Goal: Information Seeking & Learning: Learn about a topic

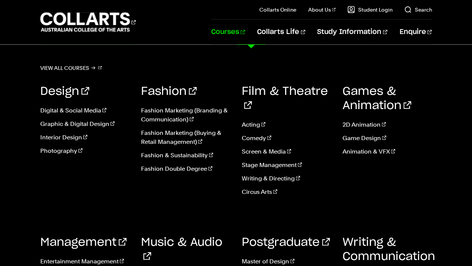
scroll to position [817, 0]
click at [369, 236] on link "Writing & Communication" at bounding box center [388, 256] width 92 height 40
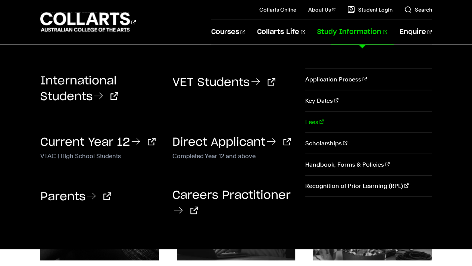
click at [321, 125] on link "Fees" at bounding box center [368, 121] width 126 height 21
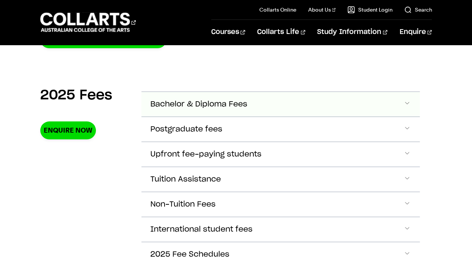
click at [198, 113] on button "Bachelor & Diploma Fees" at bounding box center [280, 104] width 279 height 25
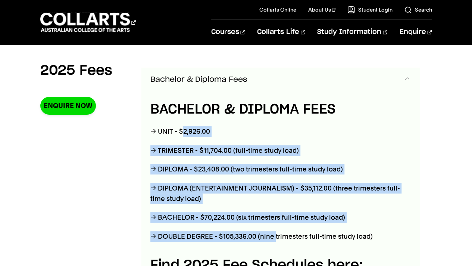
drag, startPoint x: 183, startPoint y: 132, endPoint x: 274, endPoint y: 233, distance: 136.8
click at [274, 233] on div "BACHELOR & DIPLOMA FEES → UNIT - $2,926.00 → TRIMESTER - $11,704.00 (full-time …" at bounding box center [280, 228] width 279 height 273
click at [274, 233] on p "→ DOUBLE DEGREE - $105,336.00 (nine trimesters full-time study load)" at bounding box center [280, 236] width 261 height 10
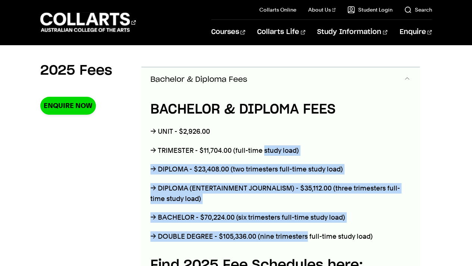
drag, startPoint x: 274, startPoint y: 233, endPoint x: 265, endPoint y: 143, distance: 90.4
click at [265, 143] on div "BACHELOR & DIPLOMA FEES → UNIT - $2,926.00 → TRIMESTER - $11,704.00 (full-time …" at bounding box center [280, 228] width 279 height 273
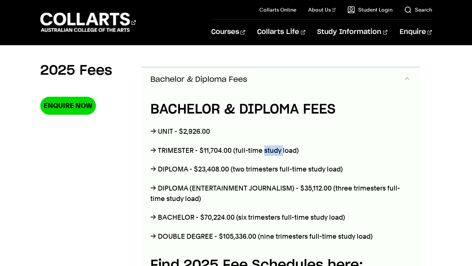
click at [265, 143] on div "BACHELOR & DIPLOMA FEES → UNIT - $2,926.00 → TRIMESTER - $11,704.00 (full-time …" at bounding box center [280, 228] width 279 height 273
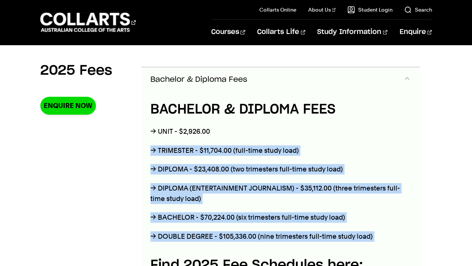
drag, startPoint x: 265, startPoint y: 143, endPoint x: 290, endPoint y: 223, distance: 83.5
click at [290, 223] on div "BACHELOR & DIPLOMA FEES → UNIT - $2,926.00 → TRIMESTER - $11,704.00 (full-time …" at bounding box center [280, 228] width 279 height 273
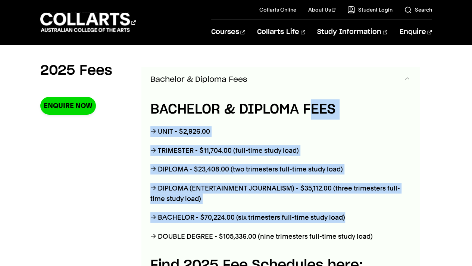
drag, startPoint x: 359, startPoint y: 209, endPoint x: 312, endPoint y: 114, distance: 105.7
click at [312, 114] on div "BACHELOR & DIPLOMA FEES → UNIT - $2,926.00 → TRIMESTER - $11,704.00 (full-time …" at bounding box center [280, 228] width 279 height 273
click at [312, 114] on h4 "BACHELOR & DIPLOMA FEES" at bounding box center [280, 109] width 261 height 20
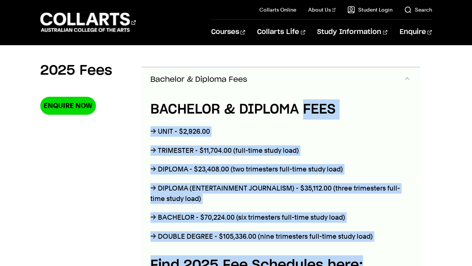
scroll to position [264, 0]
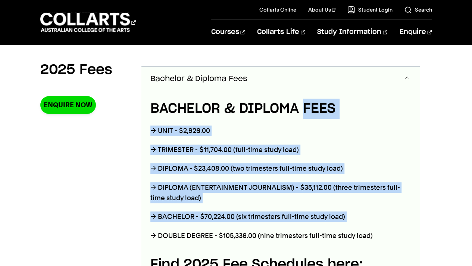
drag, startPoint x: 312, startPoint y: 114, endPoint x: 354, endPoint y: 205, distance: 99.6
click at [354, 205] on div "BACHELOR & DIPLOMA FEES → UNIT - $2,926.00 → TRIMESTER - $11,704.00 (full-time …" at bounding box center [280, 227] width 279 height 273
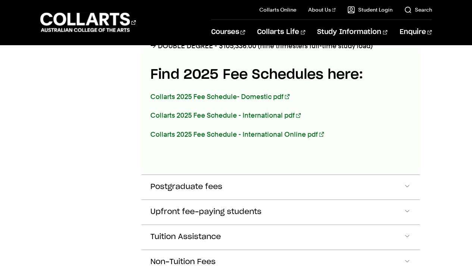
scroll to position [456, 0]
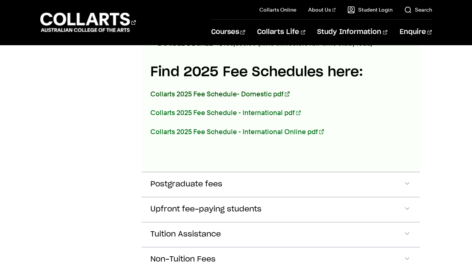
click at [264, 93] on link "Collarts 2025 Fee Schedule- Domestic pdf" at bounding box center [219, 94] width 139 height 8
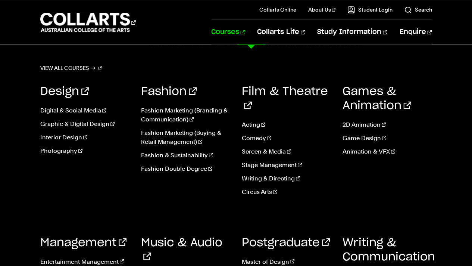
scroll to position [491, 0]
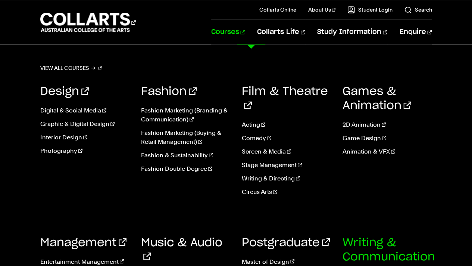
click at [370, 237] on link "Writing & Communication" at bounding box center [388, 256] width 92 height 40
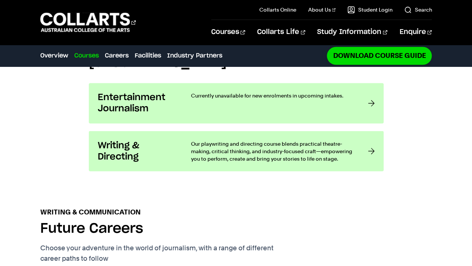
scroll to position [579, 0]
click at [157, 57] on link "Facilities" at bounding box center [148, 55] width 26 height 9
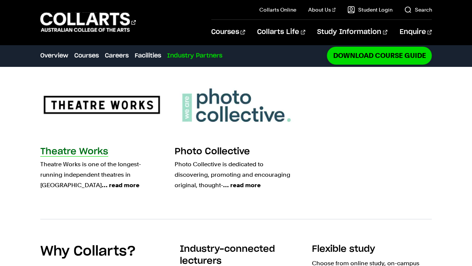
scroll to position [1398, 0]
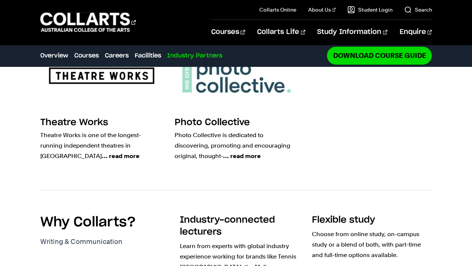
drag, startPoint x: 46, startPoint y: 155, endPoint x: 144, endPoint y: 198, distance: 106.4
click at [144, 198] on div "Our writing & communication partners Theatre Works Theatre Works is one of the …" at bounding box center [236, 269] width 472 height 539
click at [121, 186] on section "Our writing & communication partners Theatre Works Theatre Works is one of the …" at bounding box center [236, 94] width 392 height 189
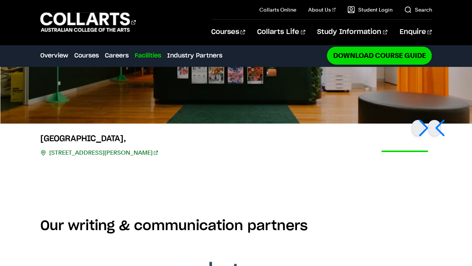
scroll to position [1195, 0]
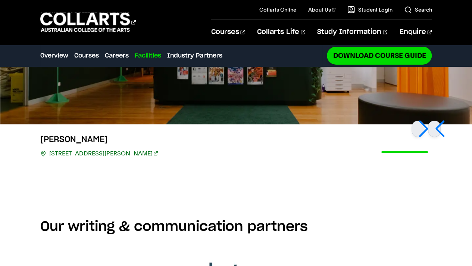
click at [69, 54] on ul "Overview Courses Careers Facilities Industry Partners" at bounding box center [181, 55] width 282 height 10
click at [60, 55] on link "Overview" at bounding box center [54, 55] width 28 height 9
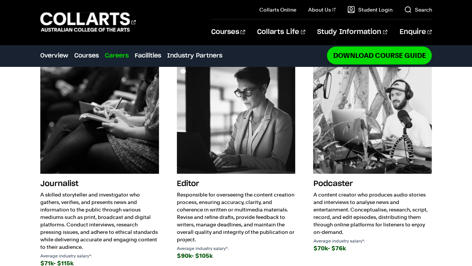
scroll to position [824, 0]
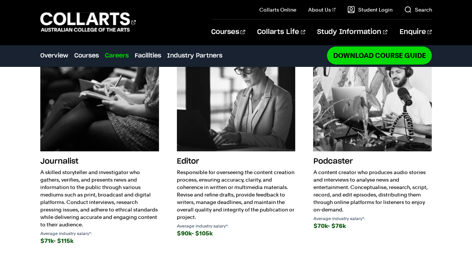
click at [216, 179] on p "Responsible for overseeing the content creation process, ensuring accuracy, cla…" at bounding box center [236, 194] width 119 height 52
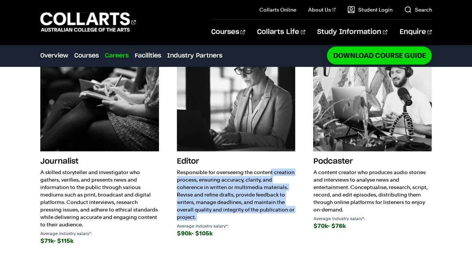
click at [216, 179] on p "Responsible for overseeing the content creation process, ensuring accuracy, cla…" at bounding box center [236, 194] width 119 height 52
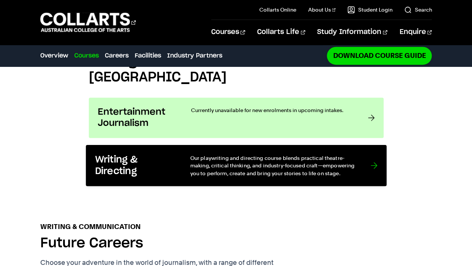
scroll to position [565, 0]
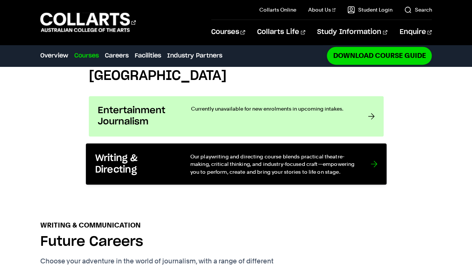
click at [276, 163] on p "Our playwriting and directing course blends practical theatre-making, critical …" at bounding box center [272, 163] width 165 height 23
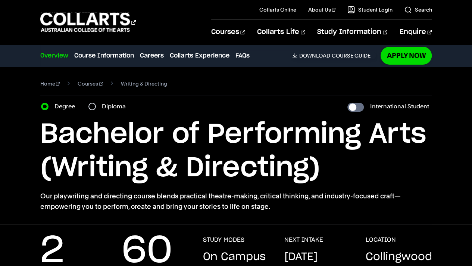
scroll to position [100, 0]
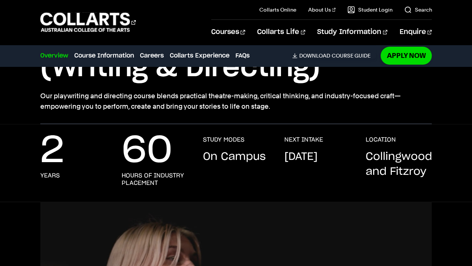
drag, startPoint x: 118, startPoint y: 153, endPoint x: 249, endPoint y: 153, distance: 131.6
click at [249, 153] on div "2 years 60 hours of industry placement STUDY MODES On Campus NEXT INTAKE Septem…" at bounding box center [236, 169] width 392 height 66
click at [249, 153] on p "On Campus" at bounding box center [233, 156] width 63 height 15
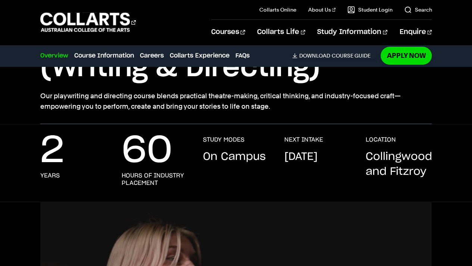
click at [249, 153] on p "On Campus" at bounding box center [233, 156] width 63 height 15
drag, startPoint x: 249, startPoint y: 153, endPoint x: 187, endPoint y: 158, distance: 62.5
click at [187, 158] on div "60 hours of industry placement" at bounding box center [155, 161] width 66 height 51
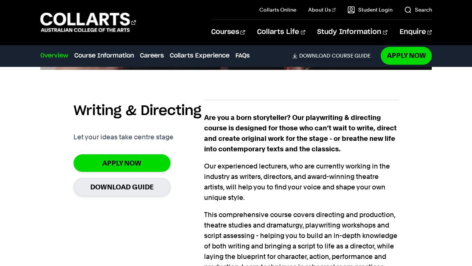
scroll to position [464, 0]
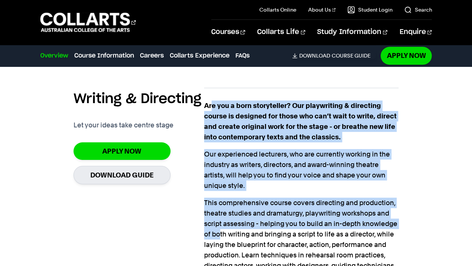
drag, startPoint x: 212, startPoint y: 100, endPoint x: 219, endPoint y: 239, distance: 138.9
click at [219, 239] on div "Are you a born storyteller? Our playwriting & directing course is designed for …" at bounding box center [301, 230] width 195 height 260
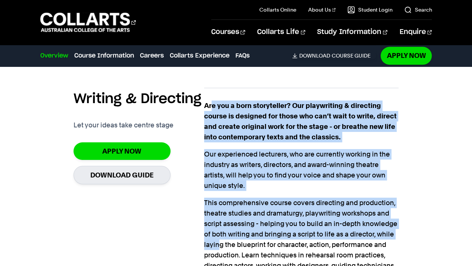
click at [219, 239] on p "This comprehensive course covers directing and production, theatre studies and …" at bounding box center [301, 239] width 195 height 84
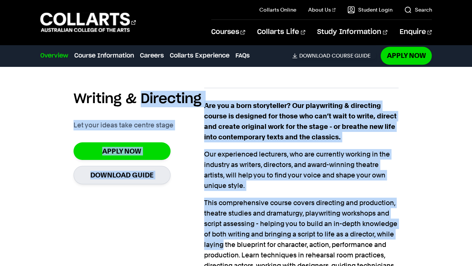
drag, startPoint x: 219, startPoint y: 239, endPoint x: 192, endPoint y: 100, distance: 141.3
click at [192, 100] on section "Writing & Directing Let your ideas take centre stage Apply Now Download Guide A…" at bounding box center [235, 226] width 325 height 301
click at [192, 100] on h2 "Writing & Directing" at bounding box center [137, 99] width 128 height 16
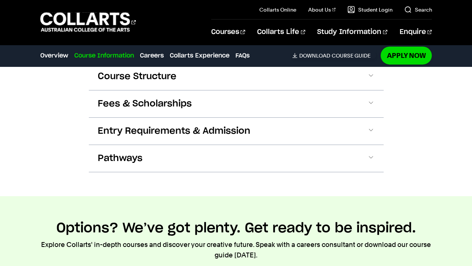
scroll to position [840, 0]
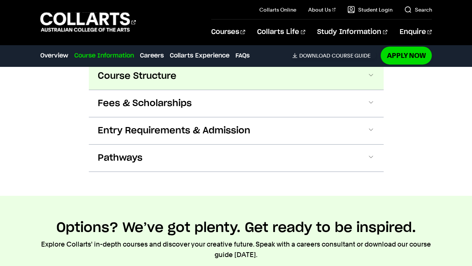
click at [204, 84] on button "Course Structure" at bounding box center [236, 76] width 295 height 27
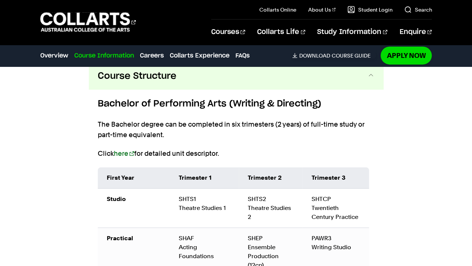
scroll to position [835, 0]
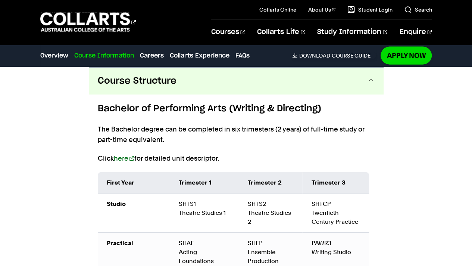
click at [208, 134] on p "The Bachelor degree can be completed in six trimesters (2 years) of full-time s…" at bounding box center [236, 134] width 277 height 21
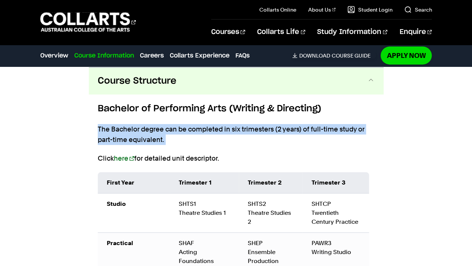
click at [208, 134] on p "The Bachelor degree can be completed in six trimesters (2 years) of full-time s…" at bounding box center [236, 134] width 277 height 21
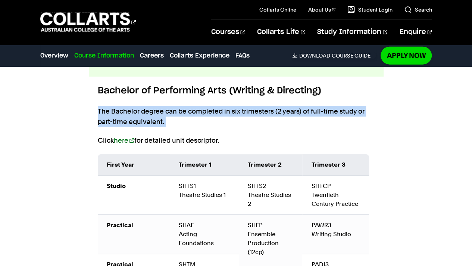
scroll to position [859, 0]
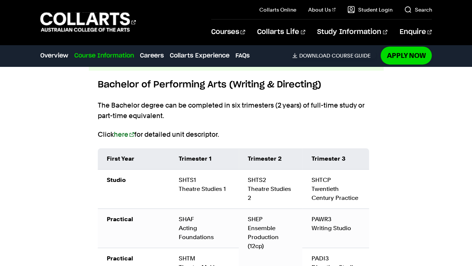
click at [208, 134] on p "Click here for detailed unit descriptor." at bounding box center [236, 134] width 277 height 10
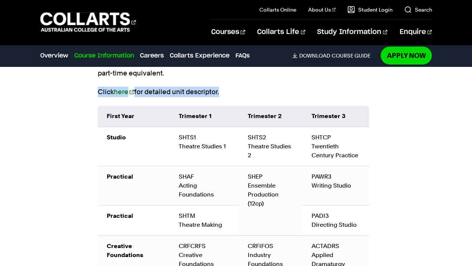
scroll to position [902, 0]
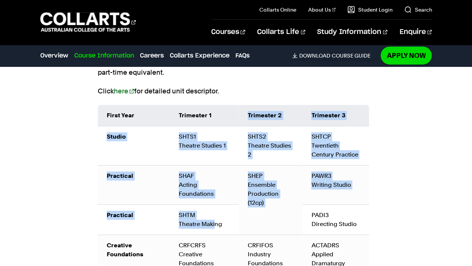
drag, startPoint x: 216, startPoint y: 124, endPoint x: 213, endPoint y: 234, distance: 110.0
click at [213, 234] on table "First Year Trimester 1 Trimester 2 Trimester 3 Studio SHTS1 Theatre Studies 1 S…" at bounding box center [233, 189] width 271 height 169
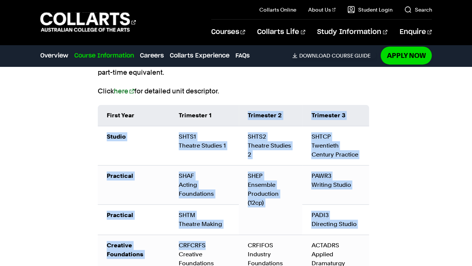
click at [213, 234] on td "CRFCRFS Creative Foundations" at bounding box center [204, 253] width 69 height 39
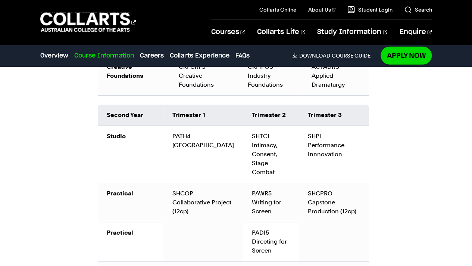
scroll to position [1108, 0]
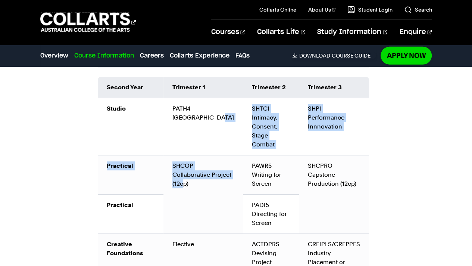
drag, startPoint x: 216, startPoint y: 121, endPoint x: 208, endPoint y: 217, distance: 96.9
click at [208, 217] on tbody "Studio PATH4 Australian Theatre SHTCI Intimacy, Consent, Stage Combat SHPI Perf…" at bounding box center [233, 194] width 271 height 192
click at [208, 217] on td "SHCOP Collaborative Project (12cp)" at bounding box center [202, 194] width 79 height 78
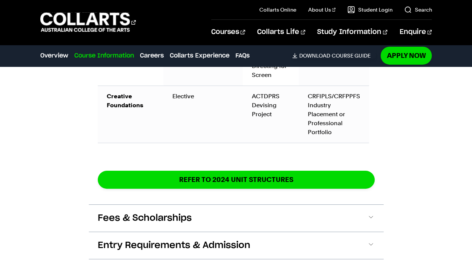
scroll to position [1257, 0]
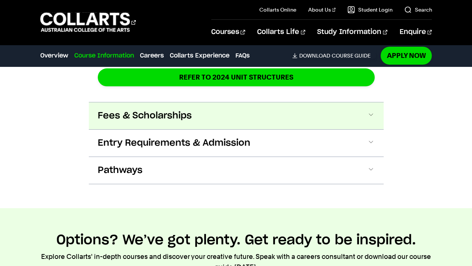
click at [211, 114] on button "Fees & Scholarships" at bounding box center [236, 115] width 295 height 27
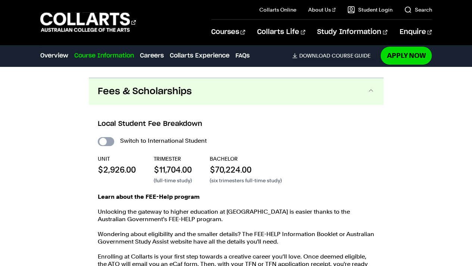
click at [106, 137] on input "International Student" at bounding box center [106, 141] width 16 height 9
checkbox input "true"
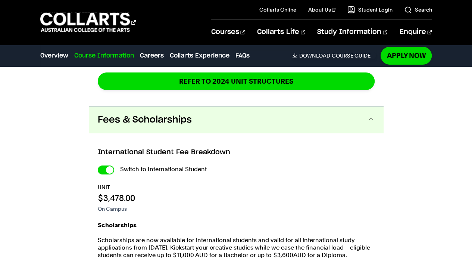
scroll to position [1520, 0]
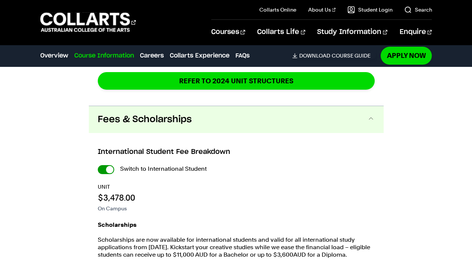
click at [0, 0] on input "International Student" at bounding box center [0, 0] width 0 height 0
checkbox input "false"
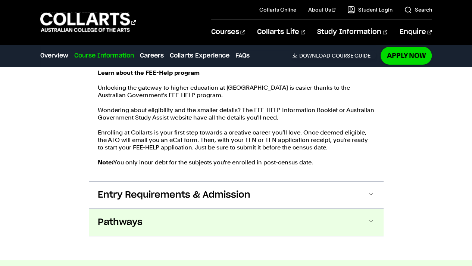
scroll to position [1504, 0]
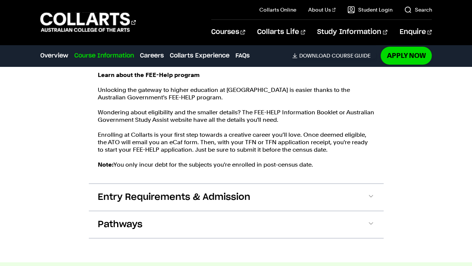
click at [138, 161] on p "Note: You only incur debt for the subjects you're enrolled in post-census date." at bounding box center [236, 164] width 277 height 7
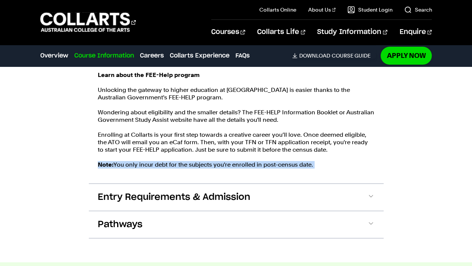
click at [138, 161] on p "Note: You only incur debt for the subjects you're enrolled in post-census date." at bounding box center [236, 164] width 277 height 7
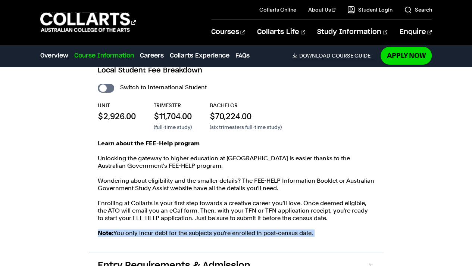
scroll to position [1434, 0]
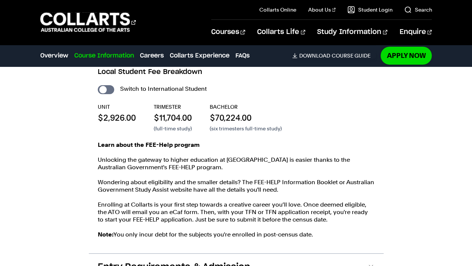
click at [150, 141] on strong "Learn about the FEE-Help program" at bounding box center [149, 144] width 102 height 7
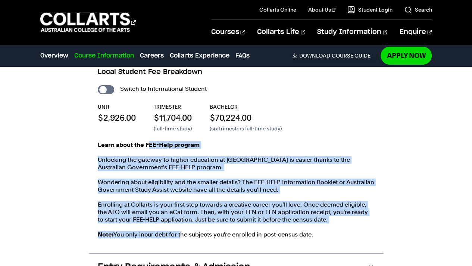
drag, startPoint x: 150, startPoint y: 131, endPoint x: 183, endPoint y: 238, distance: 112.3
click at [183, 238] on div "Local Student Fee Breakdown Switch to International Student UNIT $2,926.00 TRIM…" at bounding box center [236, 153] width 295 height 200
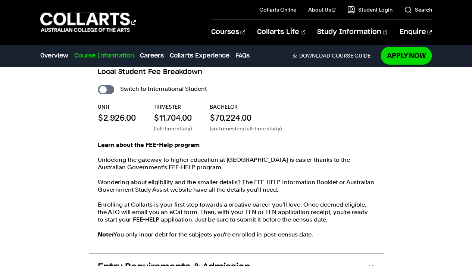
click at [153, 141] on strong "Learn about the FEE-Help program" at bounding box center [149, 144] width 102 height 7
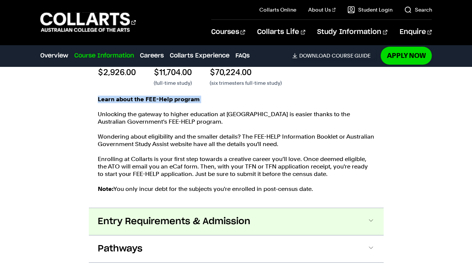
click at [158, 215] on span "Entry Requirements & Admission" at bounding box center [174, 221] width 153 height 12
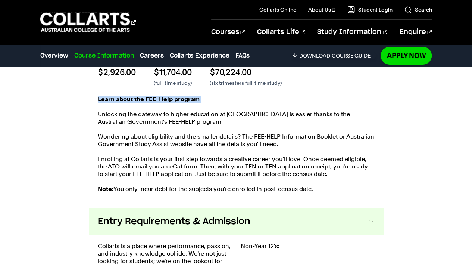
scroll to position [1609, 0]
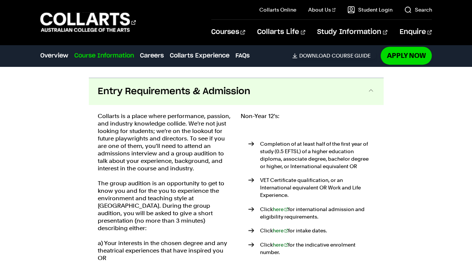
click at [127, 112] on p "Collarts is a place where performance, passion, and industry knowledge collide.…" at bounding box center [165, 142] width 134 height 60
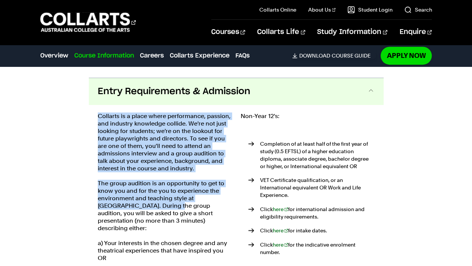
drag, startPoint x: 87, startPoint y: 101, endPoint x: 147, endPoint y: 198, distance: 114.2
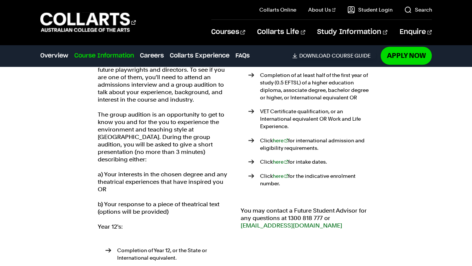
click at [147, 198] on div "Collarts is a place where performance, passion, and industry knowledge collide.…" at bounding box center [165, 179] width 134 height 271
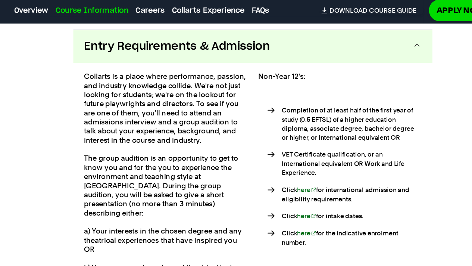
scroll to position [1615, 0]
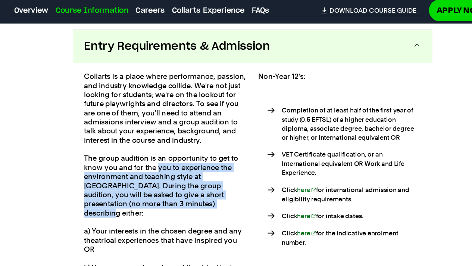
drag, startPoint x: 158, startPoint y: 170, endPoint x: 191, endPoint y: 205, distance: 48.8
click at [191, 205] on p "The group audition is an opportunity to get to know you and for the you to expe…" at bounding box center [165, 199] width 134 height 52
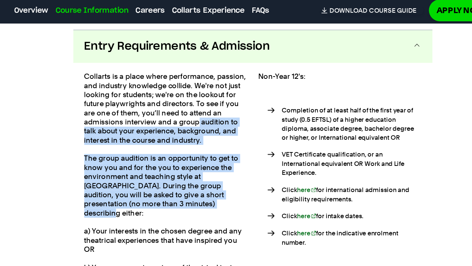
drag, startPoint x: 191, startPoint y: 205, endPoint x: 191, endPoint y: 136, distance: 69.4
click at [191, 136] on div "Collarts is a place where performance, passion, and industry knowledge collide.…" at bounding box center [165, 241] width 134 height 271
click at [191, 136] on p "Collarts is a place where performance, passion, and industry knowledge collide.…" at bounding box center [165, 136] width 134 height 60
drag, startPoint x: 191, startPoint y: 136, endPoint x: 195, endPoint y: 195, distance: 59.1
click at [195, 195] on div "Collarts is a place where performance, passion, and industry knowledge collide.…" at bounding box center [165, 241] width 134 height 271
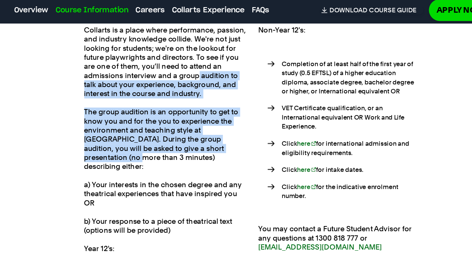
scroll to position [1668, 0]
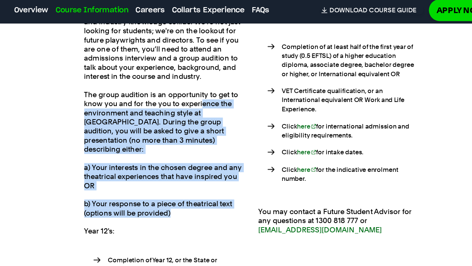
drag, startPoint x: 186, startPoint y: 205, endPoint x: 194, endPoint y: 121, distance: 84.2
click at [194, 121] on div "Collarts is a place where performance, passion, and industry knowledge collide.…" at bounding box center [165, 189] width 134 height 271
click at [194, 121] on p "The group audition is an opportunity to get to know you and for the you to expe…" at bounding box center [165, 147] width 134 height 52
drag, startPoint x: 194, startPoint y: 121, endPoint x: 201, endPoint y: 208, distance: 87.9
click at [201, 208] on div "Collarts is a place where performance, passion, and industry knowledge collide.…" at bounding box center [165, 189] width 134 height 271
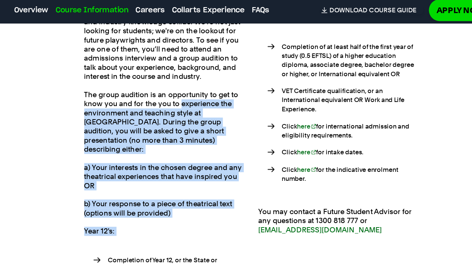
click at [201, 208] on div "Collarts is a place where performance, passion, and industry knowledge collide.…" at bounding box center [165, 189] width 134 height 271
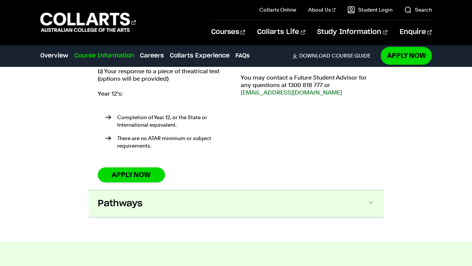
click at [248, 190] on button "Pathways" at bounding box center [236, 203] width 295 height 27
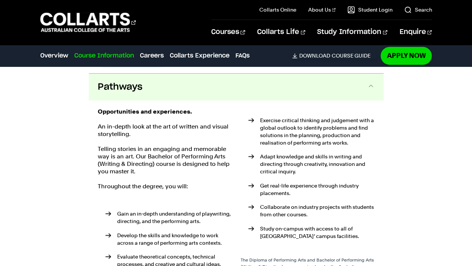
scroll to position [1923, 0]
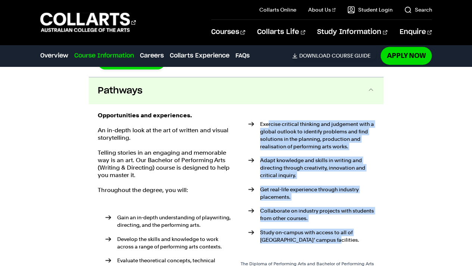
drag, startPoint x: 268, startPoint y: 100, endPoint x: 315, endPoint y: 233, distance: 141.3
click at [315, 233] on ul "Exercise critical thinking and judgement with a global outlook to identify prob…" at bounding box center [308, 183] width 134 height 144
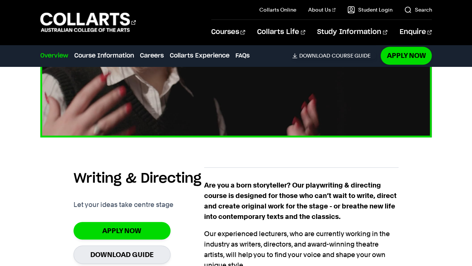
scroll to position [390, 0]
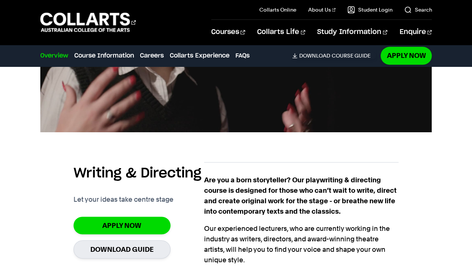
click at [235, 205] on p "Are you a born storyteller? Our playwriting & directing course is designed for …" at bounding box center [301, 196] width 195 height 42
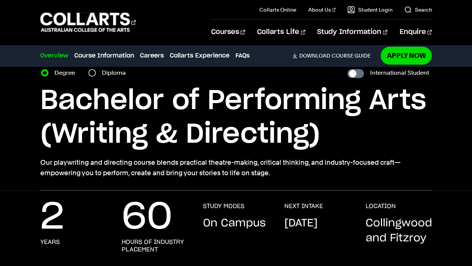
scroll to position [26, 0]
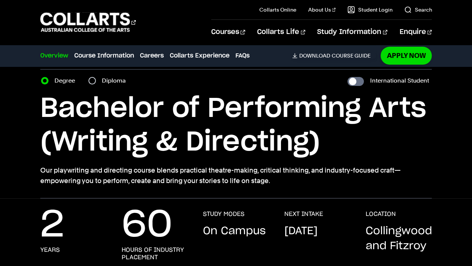
drag, startPoint x: 235, startPoint y: 205, endPoint x: 338, endPoint y: 236, distance: 107.4
click at [338, 236] on div "2 years 60 hours of industry placement STUDY MODES On Campus NEXT INTAKE Septem…" at bounding box center [236, 237] width 472 height 78
click at [317, 236] on p "September 2025" at bounding box center [300, 230] width 33 height 15
click at [329, 254] on div "NEXT INTAKE September 2025" at bounding box center [317, 235] width 66 height 51
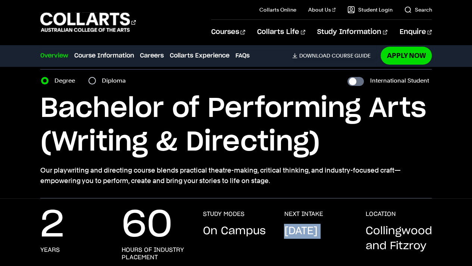
click at [329, 254] on div "NEXT INTAKE September 2025" at bounding box center [317, 235] width 66 height 51
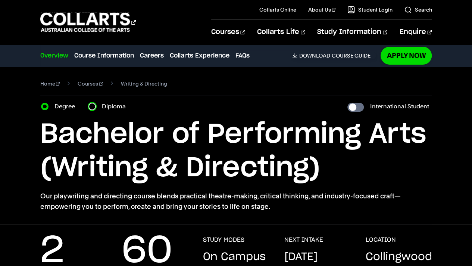
click at [91, 105] on input "Diploma" at bounding box center [91, 106] width 7 height 7
radio input "true"
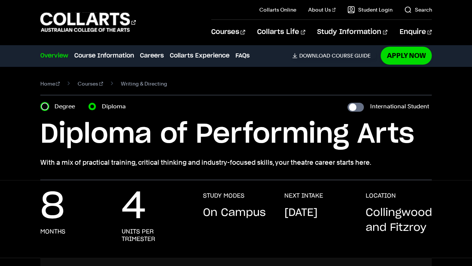
click at [45, 106] on input "Degree" at bounding box center [44, 106] width 7 height 7
radio input "true"
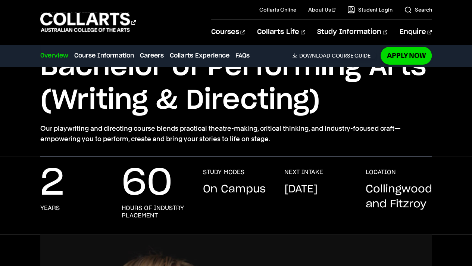
scroll to position [82, 0]
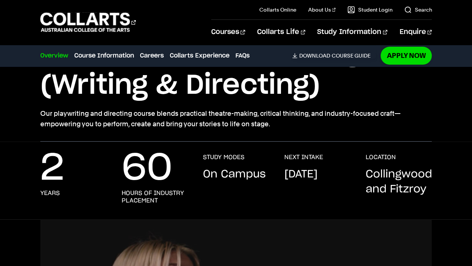
click at [238, 163] on div "STUDY MODES On Campus" at bounding box center [235, 178] width 66 height 51
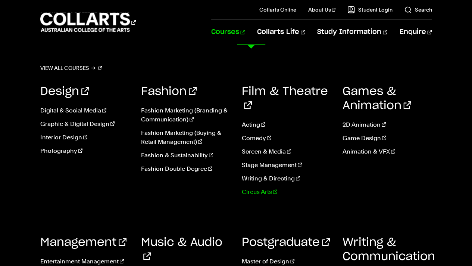
scroll to position [35, 0]
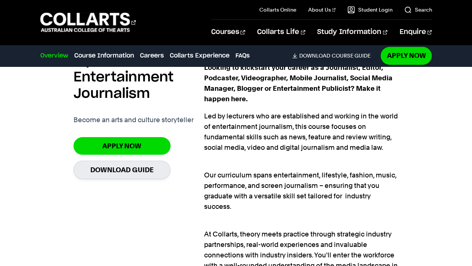
scroll to position [491, 0]
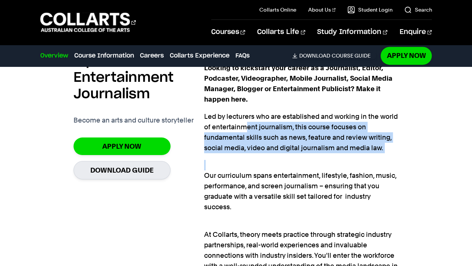
drag, startPoint x: 248, startPoint y: 124, endPoint x: 264, endPoint y: 176, distance: 55.1
click at [264, 176] on div "Looking to kickstart your career as a Journalist, Editor, Podcaster, Videograph…" at bounding box center [301, 177] width 195 height 229
click at [264, 176] on p "Our curriculum spans entertainment, lifestyle, fashion, music, performance, and…" at bounding box center [301, 186] width 195 height 52
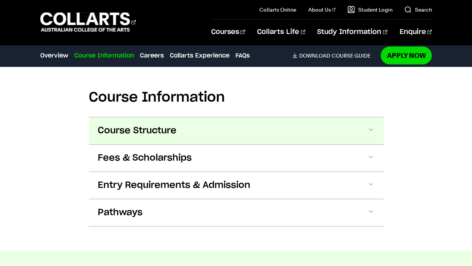
click at [202, 121] on button "Course Structure" at bounding box center [236, 130] width 295 height 27
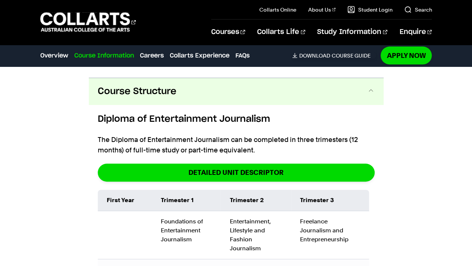
scroll to position [900, 0]
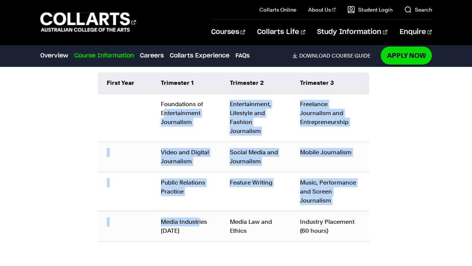
drag, startPoint x: 165, startPoint y: 101, endPoint x: 199, endPoint y: 214, distance: 117.2
click at [199, 214] on tbody "Foundations of Entertainment Journalism Entertainment, Lifestyle and Fashion Jo…" at bounding box center [233, 168] width 271 height 148
click at [199, 214] on td "Media Industries [DATE]" at bounding box center [186, 226] width 69 height 30
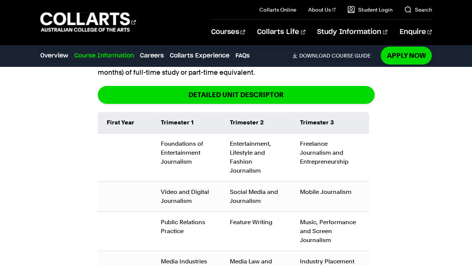
scroll to position [852, 0]
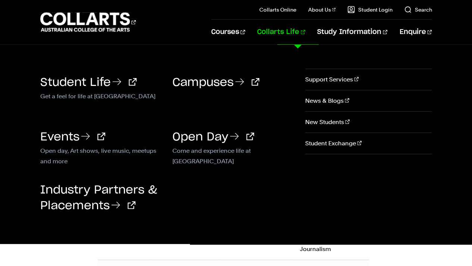
click at [91, 91] on p "Get a feel for life at [GEOGRAPHIC_DATA]" at bounding box center [100, 95] width 121 height 9
click at [71, 78] on link "Student Life" at bounding box center [88, 82] width 96 height 11
